Goal: Task Accomplishment & Management: Use online tool/utility

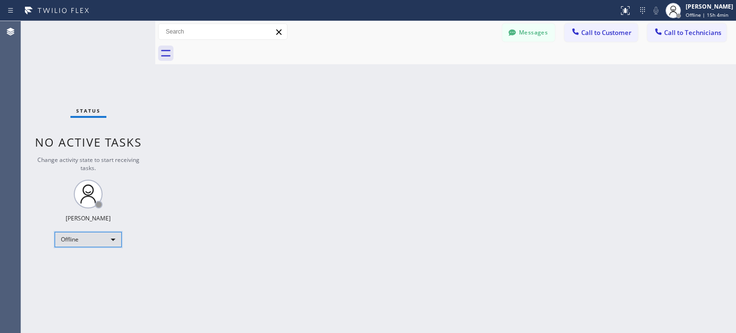
click at [103, 237] on div "Offline" at bounding box center [88, 239] width 67 height 15
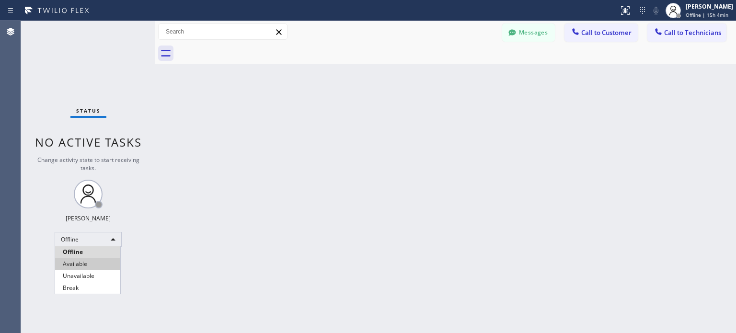
click at [91, 267] on li "Available" at bounding box center [87, 263] width 65 height 11
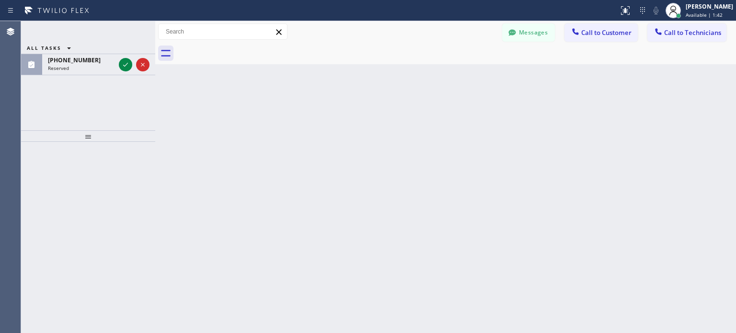
click at [126, 31] on div "ALL TASKS ALL TASKS ACTIVE TASKS TASKS IN WRAP UP [PHONE_NUMBER] Reserved" at bounding box center [88, 37] width 134 height 33
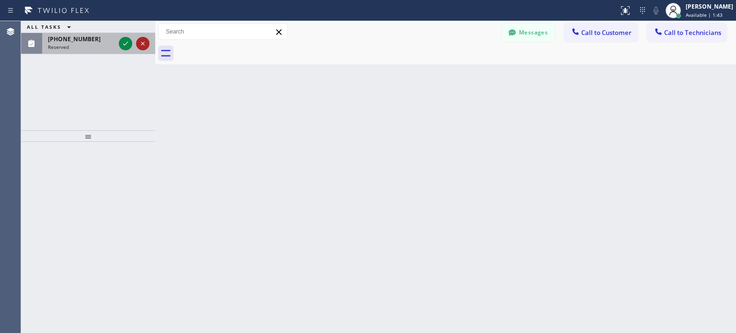
click at [139, 46] on icon at bounding box center [142, 43] width 11 height 11
click at [143, 46] on icon at bounding box center [142, 43] width 11 height 11
click at [146, 45] on icon at bounding box center [142, 43] width 11 height 11
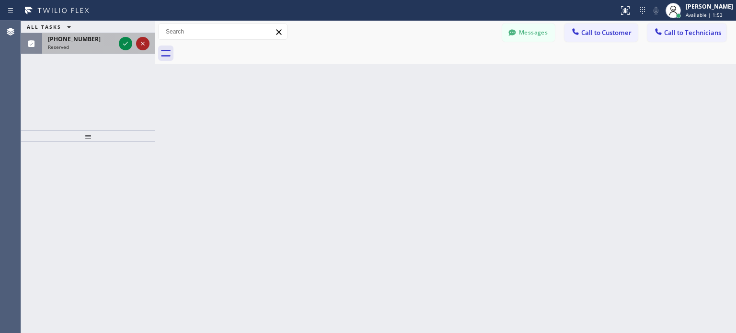
click at [146, 45] on icon at bounding box center [142, 43] width 11 height 11
click at [409, 242] on div "Back to Dashboard Change Sender ID Customers Technicians VK [PERSON_NAME] [DATE…" at bounding box center [445, 177] width 581 height 312
click at [129, 42] on icon at bounding box center [125, 43] width 11 height 11
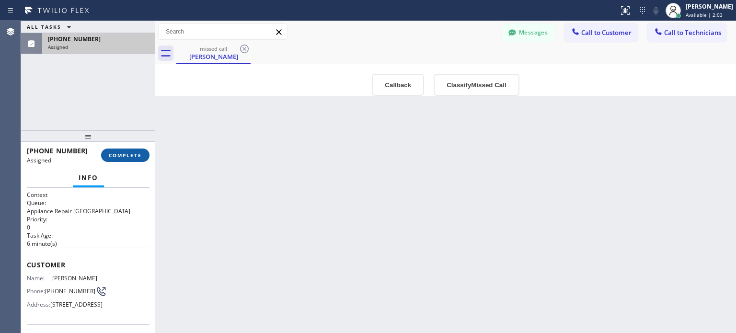
click at [127, 154] on span "COMPLETE" at bounding box center [125, 155] width 33 height 7
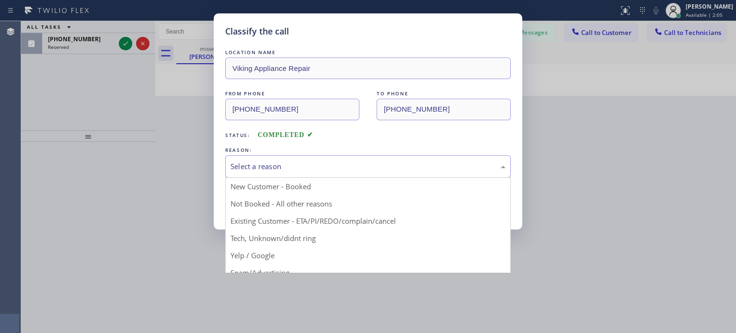
click at [292, 158] on div "Select a reason" at bounding box center [368, 166] width 286 height 23
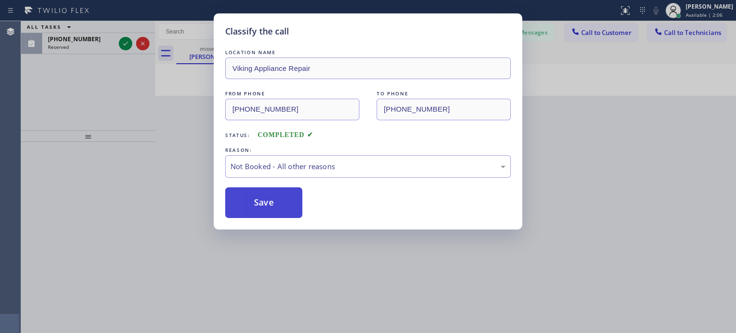
click at [293, 199] on button "Save" at bounding box center [263, 202] width 77 height 31
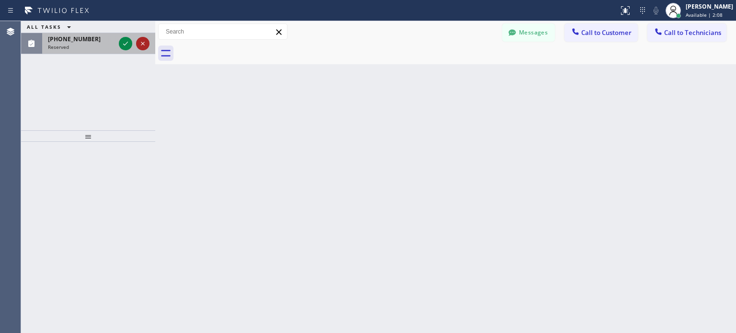
click at [145, 46] on icon at bounding box center [142, 43] width 11 height 11
click at [142, 40] on icon at bounding box center [142, 43] width 11 height 11
click at [643, 9] on icon at bounding box center [642, 10] width 11 height 11
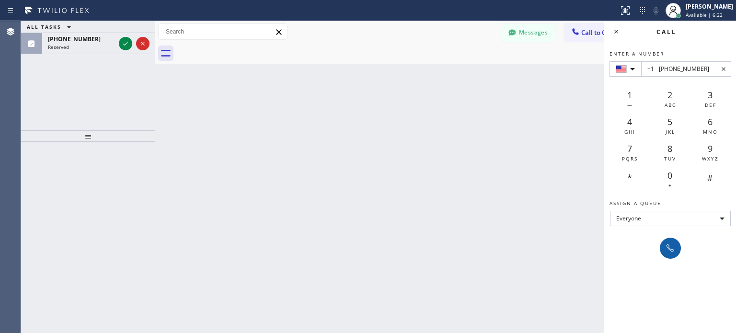
type input "+1 [PHONE_NUMBER]"
click at [666, 252] on icon at bounding box center [669, 247] width 11 height 11
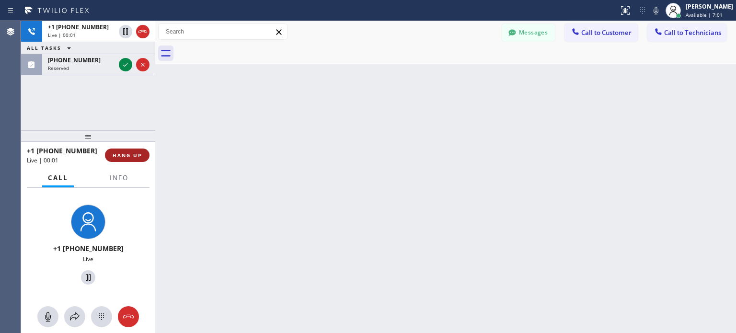
click at [130, 159] on button "HANG UP" at bounding box center [127, 155] width 45 height 13
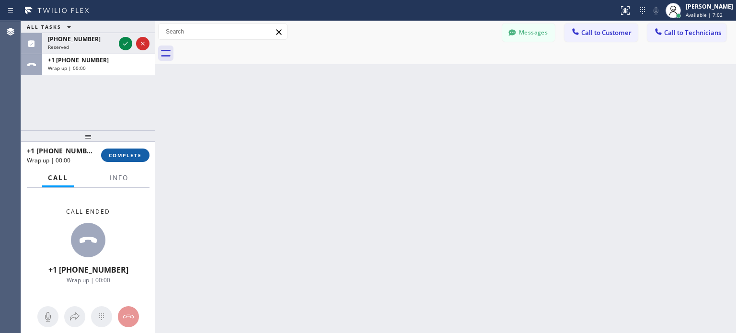
click at [133, 160] on button "COMPLETE" at bounding box center [125, 155] width 48 height 13
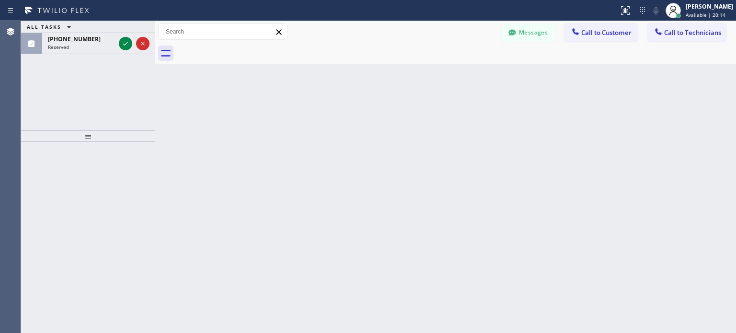
click at [67, 25] on icon at bounding box center [68, 26] width 11 height 11
click at [68, 35] on button "ALL TASKS" at bounding box center [55, 39] width 69 height 12
click at [472, 246] on div "Back to Dashboard Change Sender ID Customers Technicians VK [PERSON_NAME] [DATE…" at bounding box center [445, 177] width 581 height 312
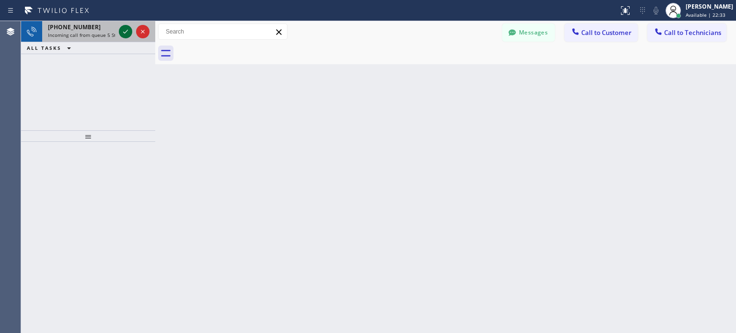
click at [125, 33] on icon at bounding box center [125, 31] width 11 height 11
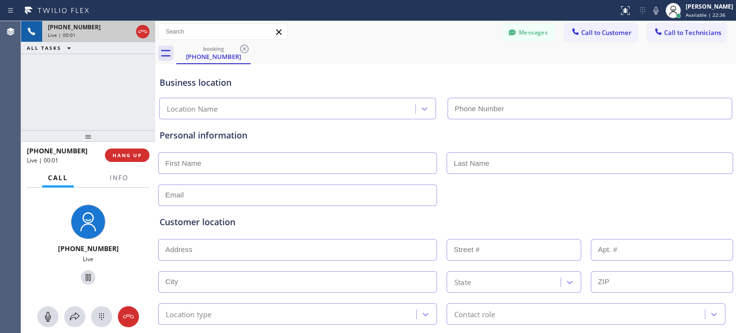
type input "[PHONE_NUMBER]"
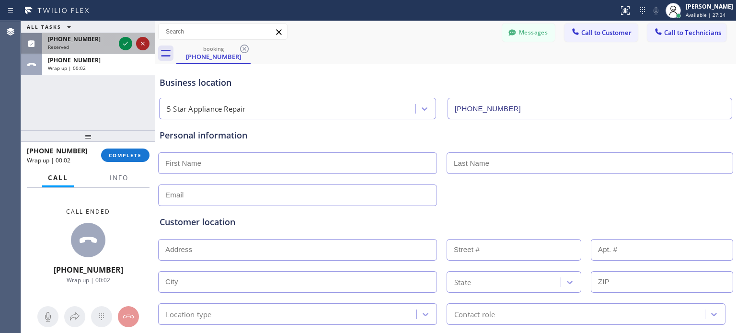
click at [140, 44] on icon at bounding box center [142, 43] width 11 height 11
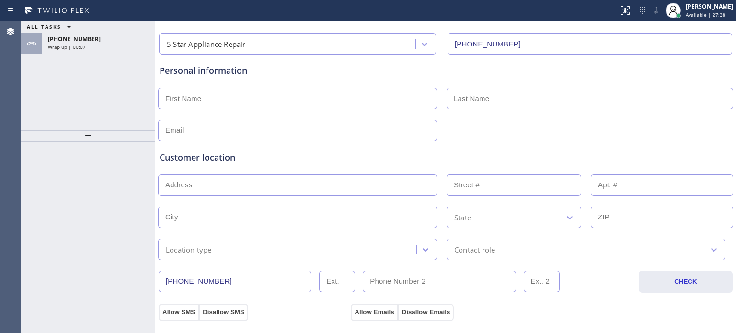
scroll to position [24, 0]
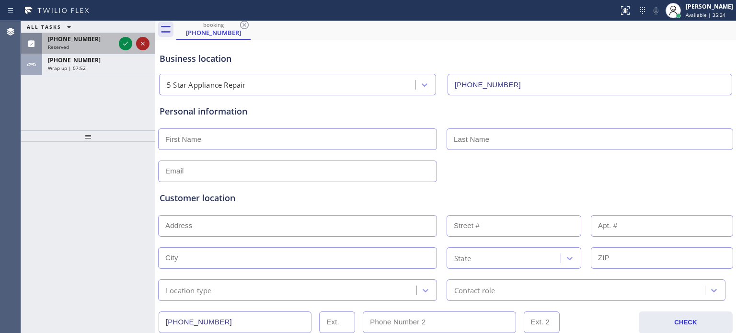
click at [143, 44] on icon at bounding box center [142, 43] width 11 height 11
click at [118, 46] on div "Wrap up | 07:57" at bounding box center [99, 47] width 102 height 7
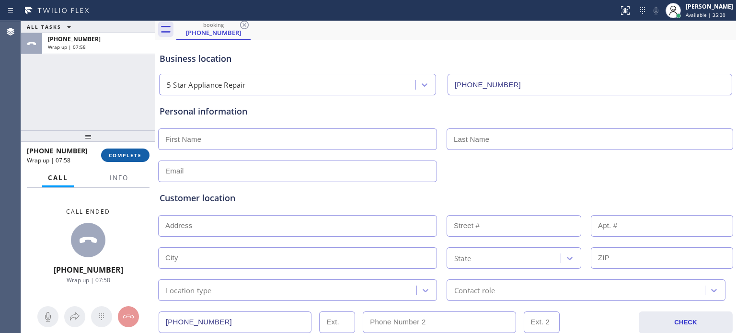
click at [131, 157] on span "COMPLETE" at bounding box center [125, 155] width 33 height 7
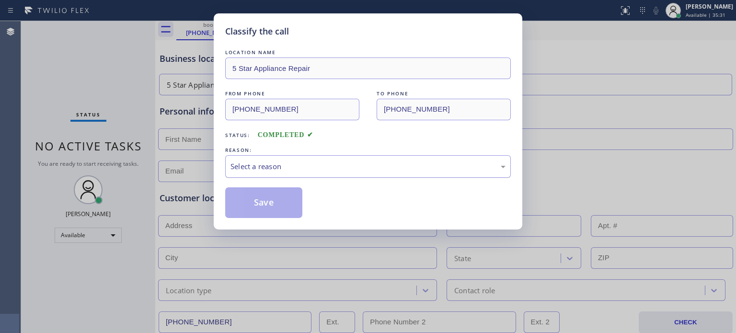
click at [286, 169] on div "Select a reason" at bounding box center [367, 166] width 275 height 11
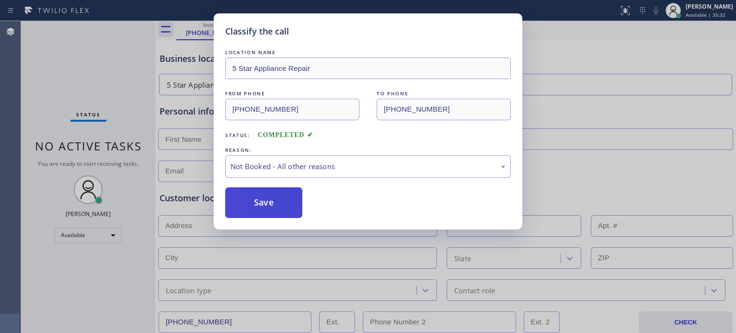
click at [272, 201] on button "Save" at bounding box center [263, 202] width 77 height 31
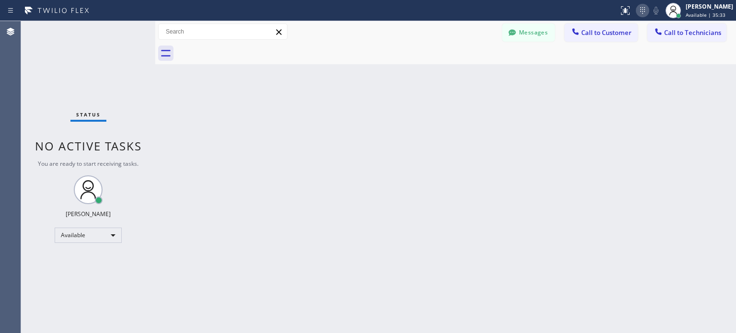
click at [641, 12] on icon at bounding box center [642, 10] width 11 height 11
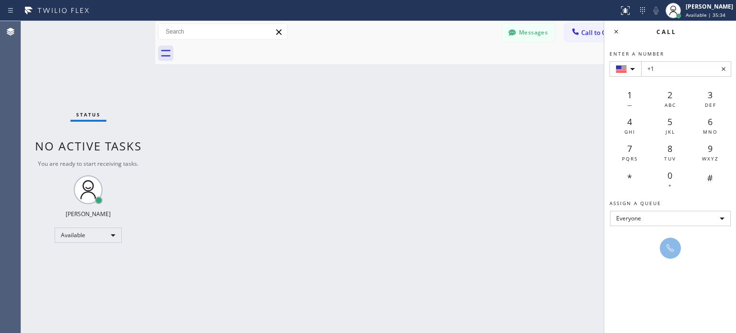
drag, startPoint x: 686, startPoint y: 76, endPoint x: 680, endPoint y: 70, distance: 8.1
type input "[PHONE_NUMBER]"
click at [670, 252] on icon at bounding box center [669, 247] width 11 height 11
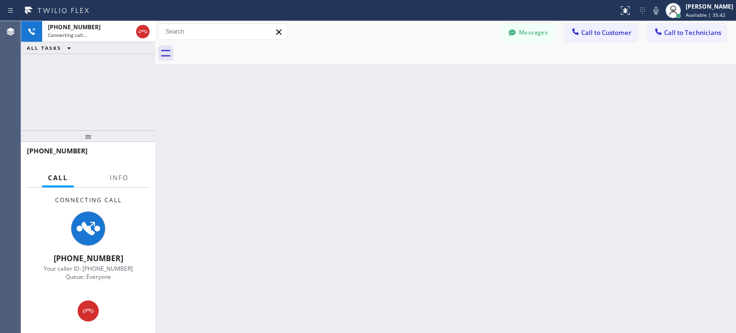
drag, startPoint x: 490, startPoint y: 266, endPoint x: 487, endPoint y: 262, distance: 4.9
click at [490, 266] on div "Back to Dashboard Change Sender ID Customers Technicians VK [PERSON_NAME] [DATE…" at bounding box center [445, 177] width 581 height 312
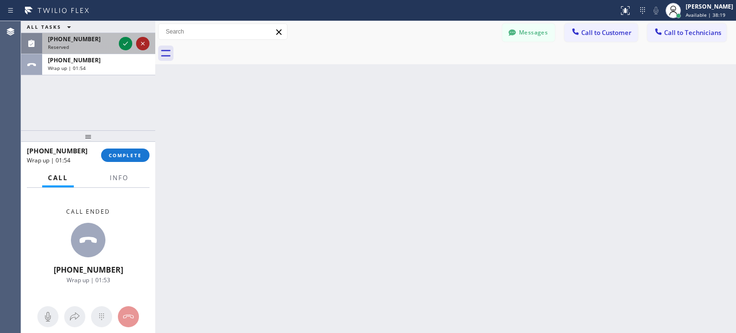
click at [145, 44] on icon at bounding box center [142, 43] width 11 height 11
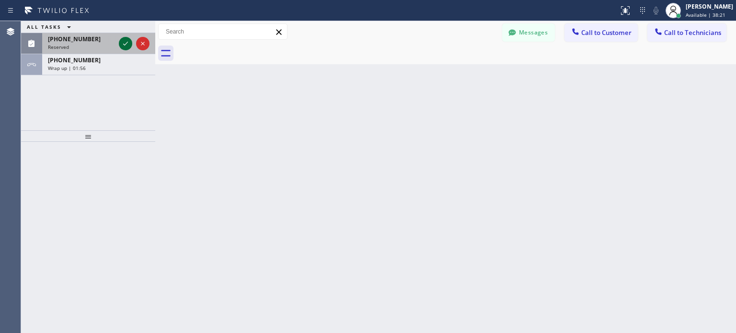
click at [126, 45] on icon at bounding box center [125, 43] width 11 height 11
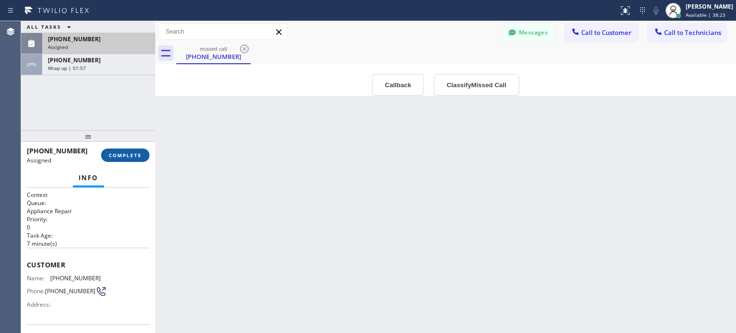
click at [132, 150] on button "COMPLETE" at bounding box center [125, 155] width 48 height 13
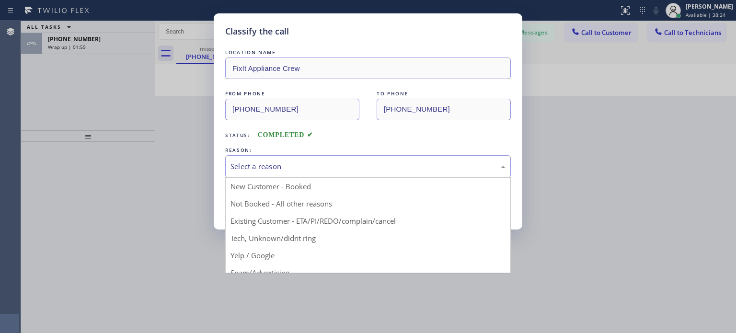
click at [258, 172] on div "Select a reason" at bounding box center [368, 166] width 286 height 23
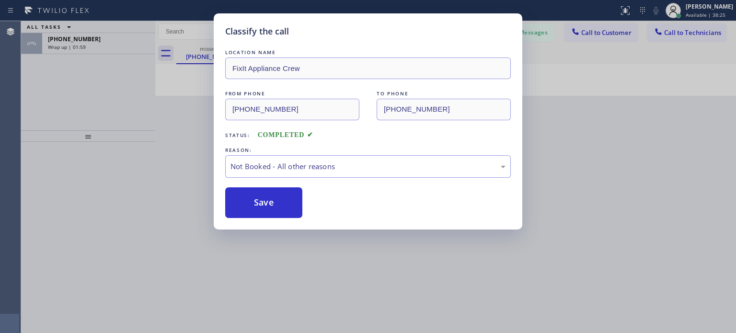
click at [261, 204] on button "Save" at bounding box center [263, 202] width 77 height 31
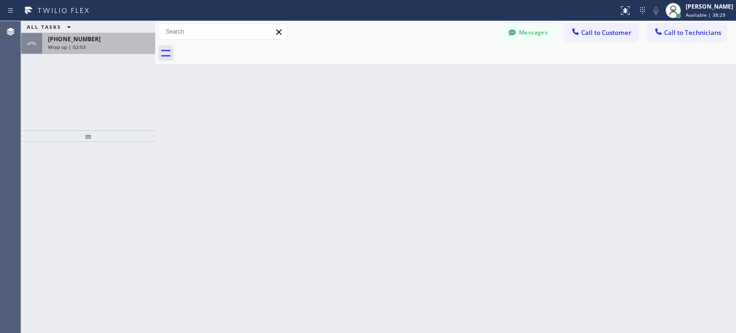
click at [120, 44] on div "Wrap up | 02:03" at bounding box center [99, 47] width 102 height 7
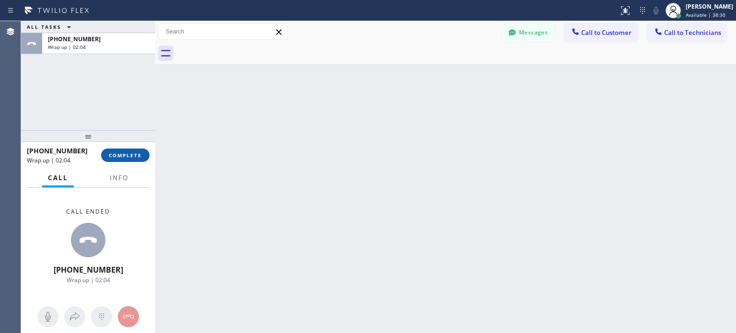
click at [115, 150] on button "COMPLETE" at bounding box center [125, 155] width 48 height 13
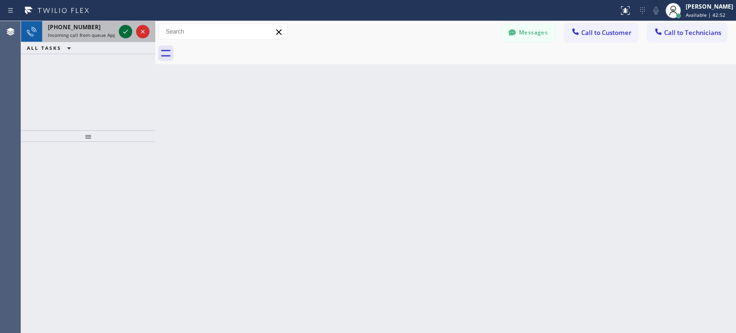
click at [126, 31] on icon at bounding box center [125, 31] width 11 height 11
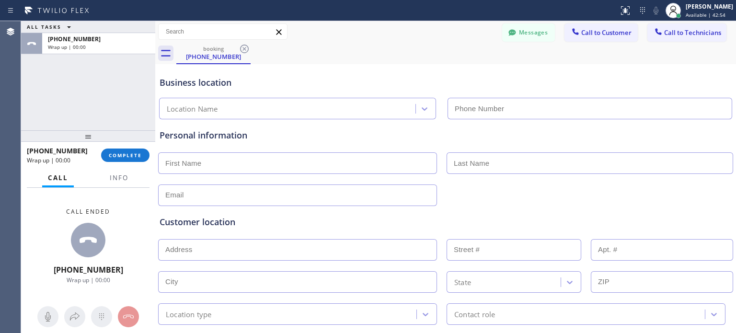
type input "[PHONE_NUMBER]"
drag, startPoint x: 123, startPoint y: 151, endPoint x: 127, endPoint y: 152, distance: 4.9
click at [123, 152] on span "COMPLETE" at bounding box center [125, 155] width 33 height 7
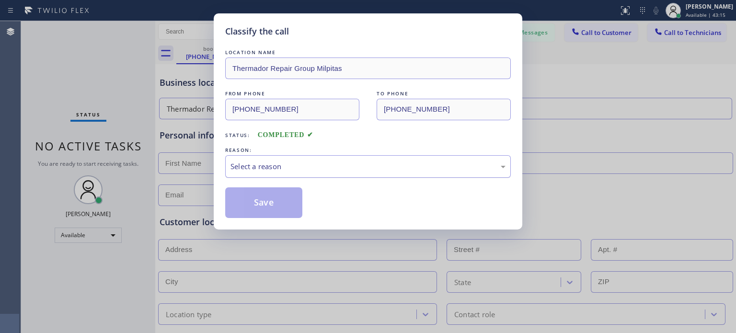
click at [277, 166] on div "Select a reason" at bounding box center [367, 166] width 275 height 11
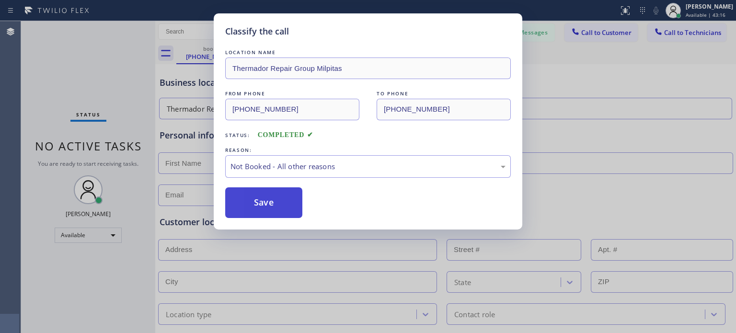
click at [278, 203] on button "Save" at bounding box center [263, 202] width 77 height 31
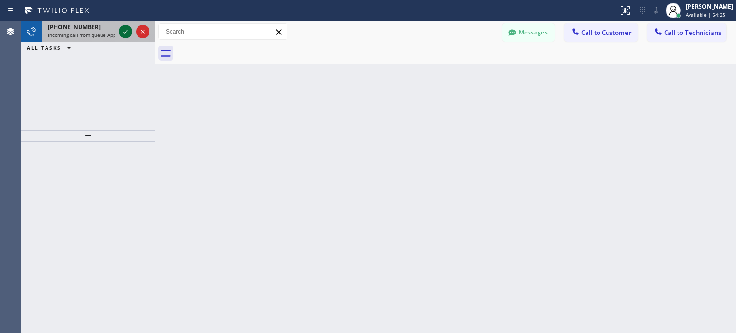
click at [126, 29] on icon at bounding box center [125, 31] width 11 height 11
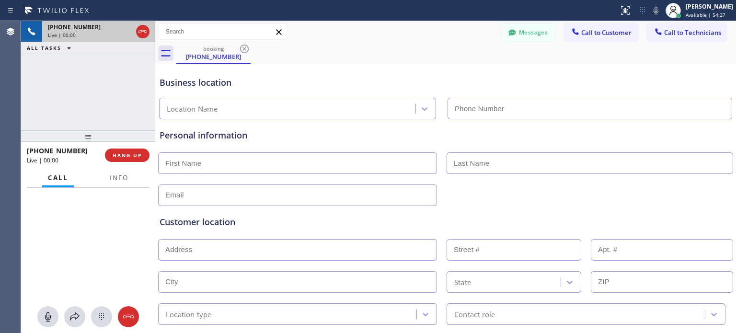
type input "[PHONE_NUMBER]"
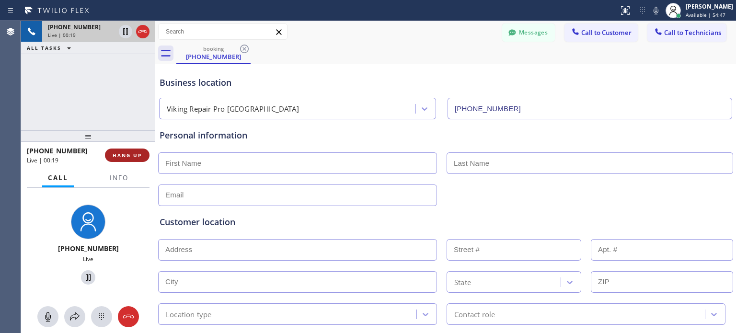
click at [138, 156] on span "HANG UP" at bounding box center [127, 155] width 29 height 7
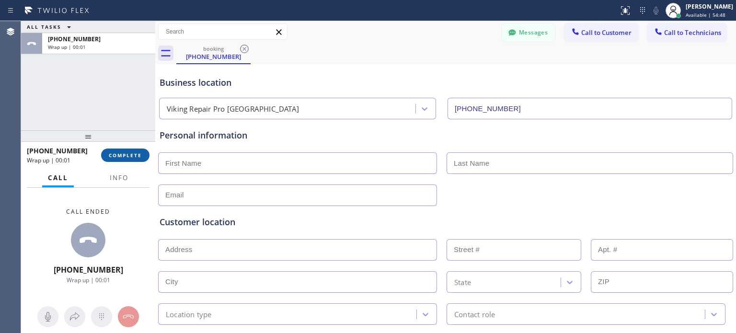
click at [140, 154] on span "COMPLETE" at bounding box center [125, 155] width 33 height 7
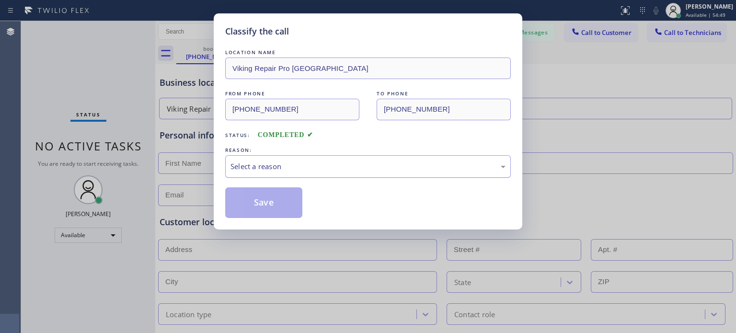
click at [295, 162] on div "Select a reason" at bounding box center [367, 166] width 275 height 11
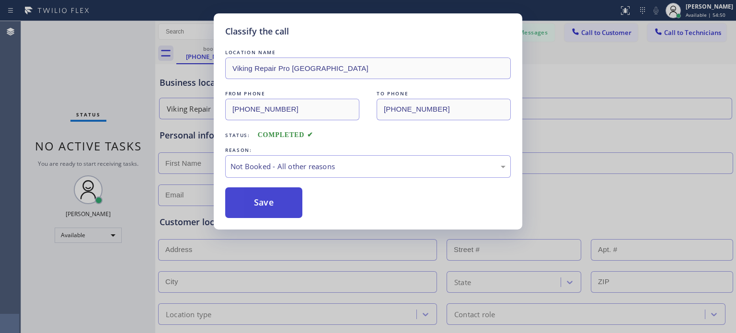
click at [282, 200] on button "Save" at bounding box center [263, 202] width 77 height 31
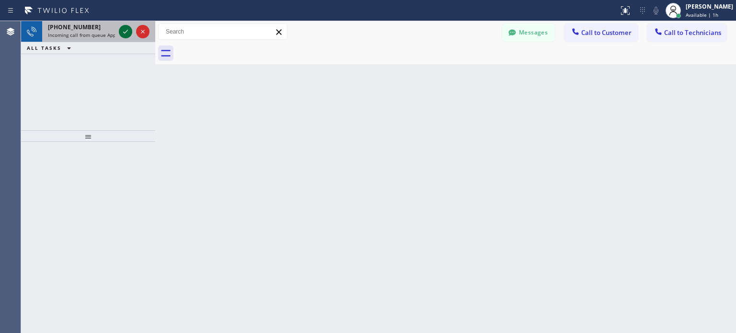
click at [125, 31] on icon at bounding box center [125, 31] width 11 height 11
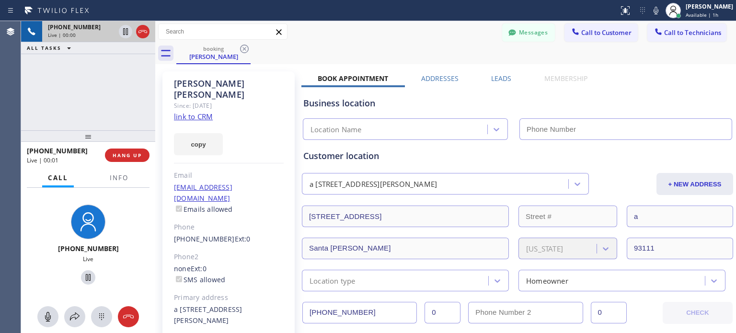
type input "[PHONE_NUMBER]"
click at [204, 112] on link "link to CRM" at bounding box center [193, 117] width 39 height 10
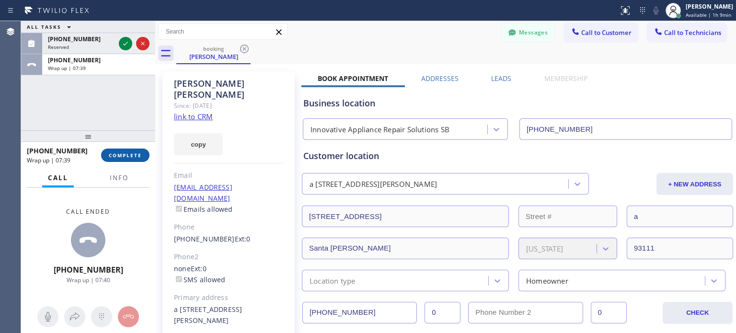
click at [126, 159] on button "COMPLETE" at bounding box center [125, 155] width 48 height 13
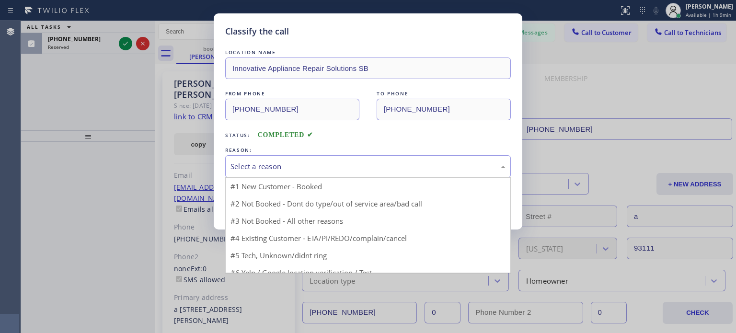
click at [304, 173] on div "Select a reason" at bounding box center [368, 166] width 286 height 23
drag, startPoint x: 297, startPoint y: 201, endPoint x: 291, endPoint y: 202, distance: 5.3
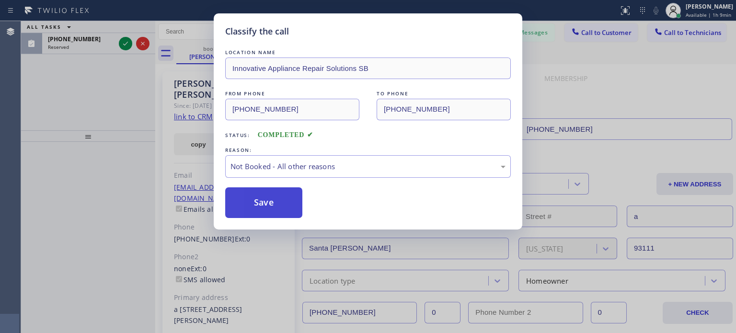
click at [276, 203] on button "Save" at bounding box center [263, 202] width 77 height 31
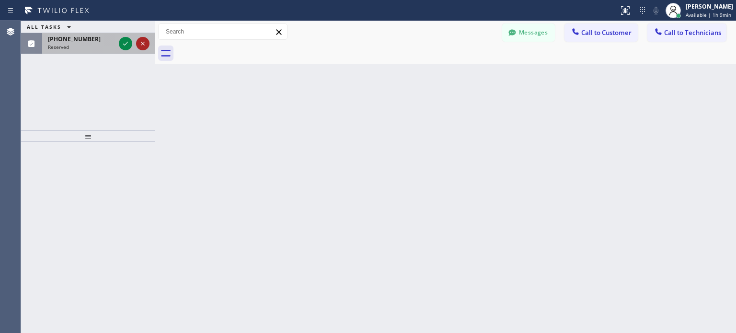
drag, startPoint x: 139, startPoint y: 43, endPoint x: 145, endPoint y: 42, distance: 5.9
click at [139, 43] on icon at bounding box center [142, 43] width 11 height 11
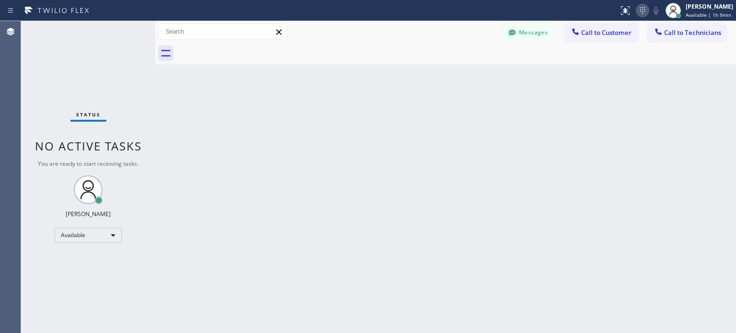
click at [642, 9] on icon at bounding box center [642, 10] width 11 height 11
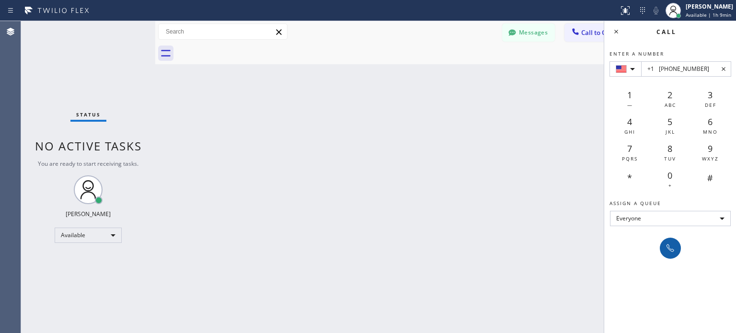
type input "+1 [PHONE_NUMBER]"
click at [673, 240] on button at bounding box center [670, 248] width 21 height 21
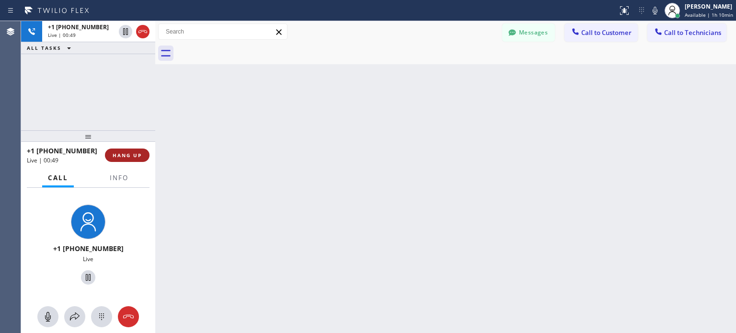
click at [136, 153] on span "HANG UP" at bounding box center [127, 155] width 29 height 7
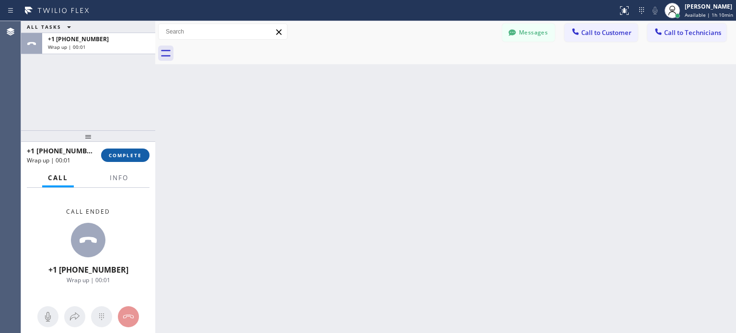
click at [137, 156] on span "COMPLETE" at bounding box center [125, 155] width 33 height 7
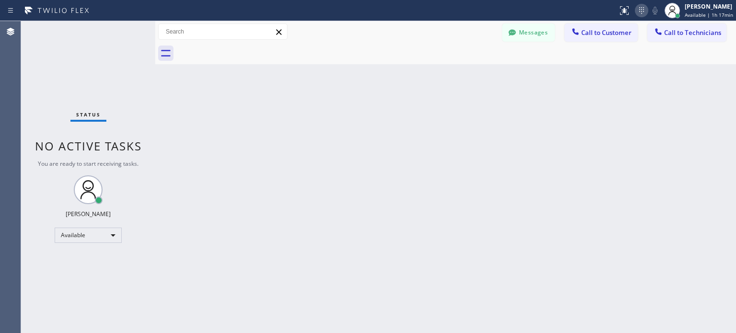
click at [644, 11] on icon at bounding box center [641, 10] width 11 height 11
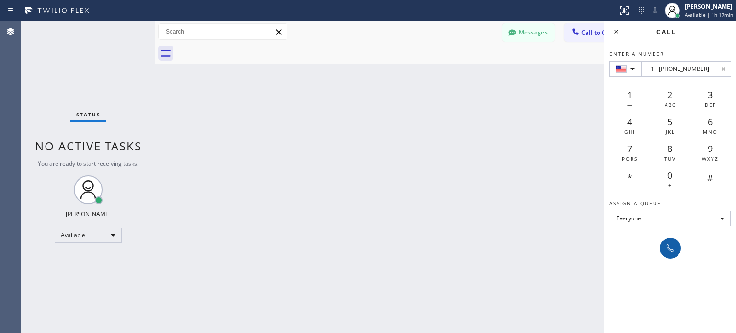
type input "+1 [PHONE_NUMBER]"
click at [667, 246] on icon at bounding box center [669, 247] width 11 height 11
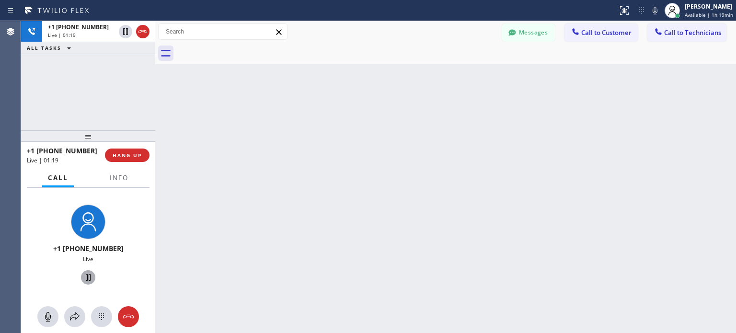
click at [84, 277] on icon at bounding box center [87, 277] width 11 height 11
click at [46, 316] on icon at bounding box center [47, 316] width 11 height 11
click at [53, 315] on icon at bounding box center [47, 316] width 11 height 11
click at [84, 278] on icon at bounding box center [87, 277] width 11 height 11
click at [125, 155] on span "HANG UP" at bounding box center [127, 155] width 29 height 7
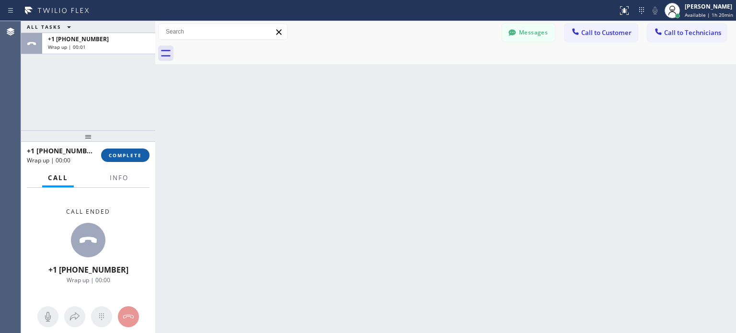
click at [129, 155] on span "COMPLETE" at bounding box center [125, 155] width 33 height 7
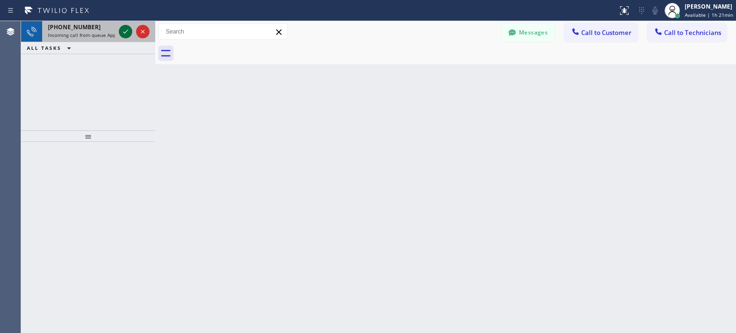
click at [126, 34] on icon at bounding box center [125, 31] width 11 height 11
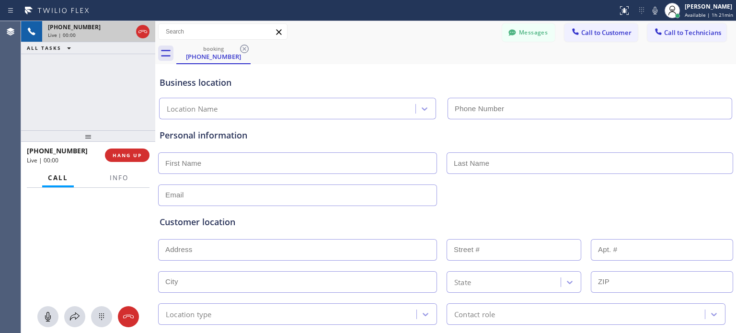
type input "[PHONE_NUMBER]"
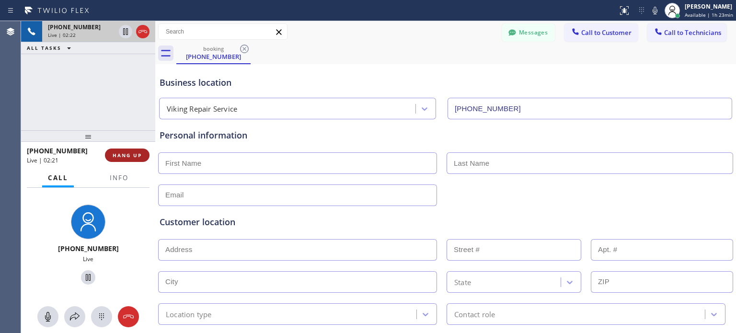
click at [135, 154] on span "HANG UP" at bounding box center [127, 155] width 29 height 7
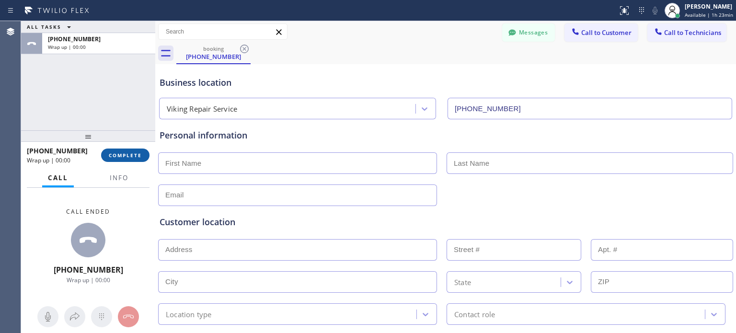
click at [130, 155] on span "COMPLETE" at bounding box center [125, 155] width 33 height 7
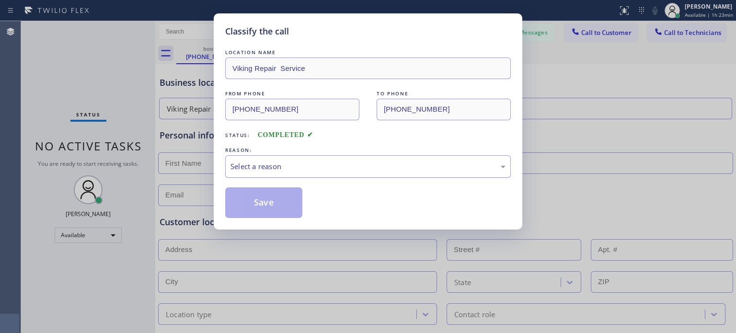
click at [266, 159] on div "Select a reason" at bounding box center [368, 166] width 286 height 23
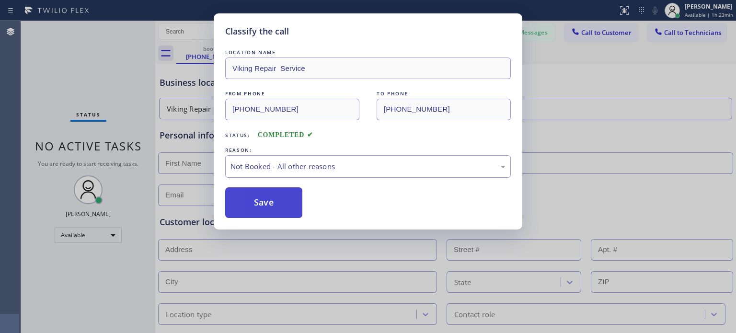
click at [272, 197] on button "Save" at bounding box center [263, 202] width 77 height 31
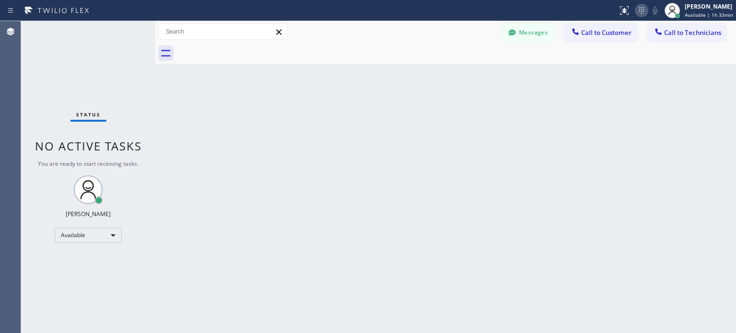
click at [640, 13] on icon at bounding box center [641, 10] width 11 height 11
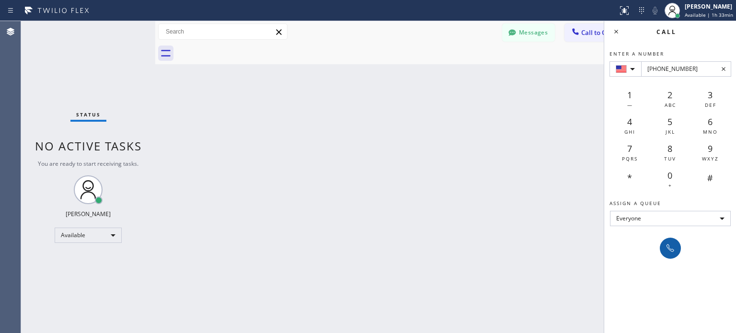
type input "[PHONE_NUMBER]"
click at [670, 249] on icon at bounding box center [669, 247] width 11 height 11
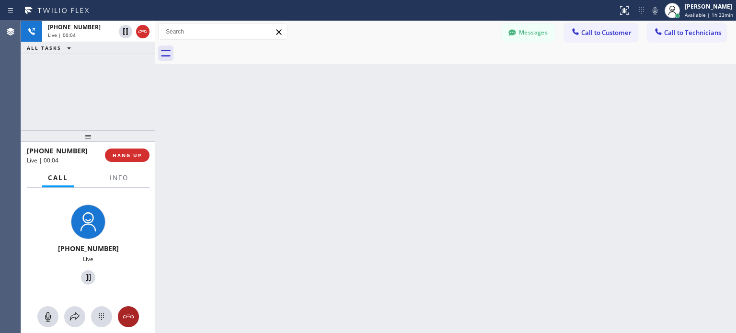
click at [134, 318] on div at bounding box center [128, 316] width 21 height 11
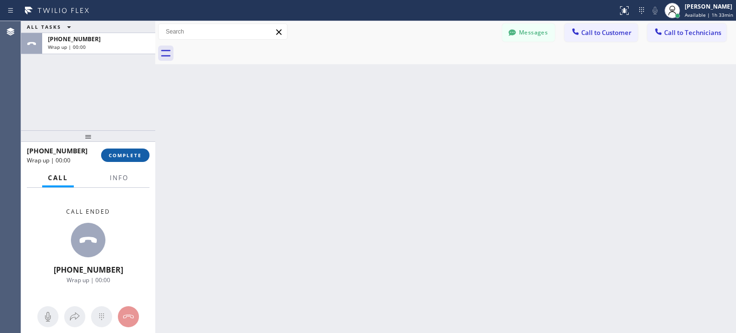
click at [129, 152] on span "COMPLETE" at bounding box center [125, 155] width 33 height 7
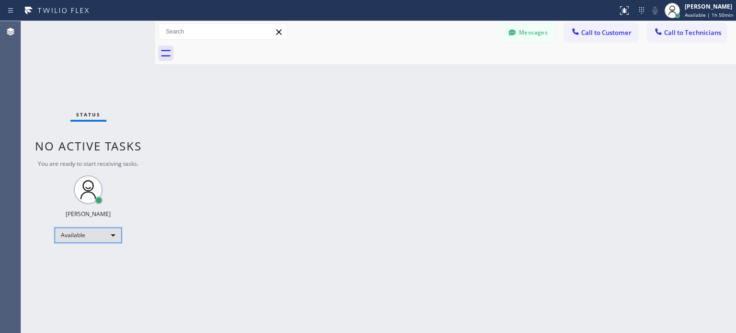
click at [80, 239] on div "Available" at bounding box center [88, 235] width 67 height 15
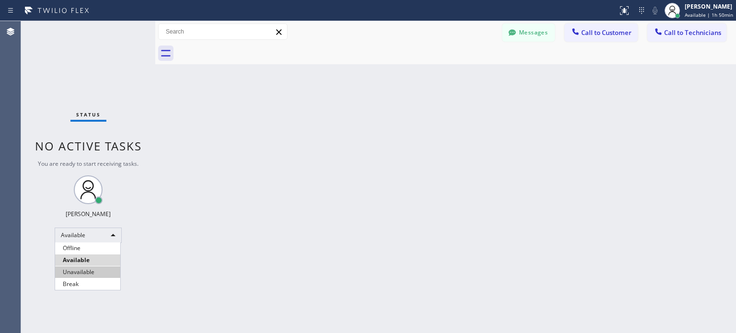
click at [85, 269] on li "Unavailable" at bounding box center [87, 271] width 65 height 11
